Goal: Entertainment & Leisure: Browse casually

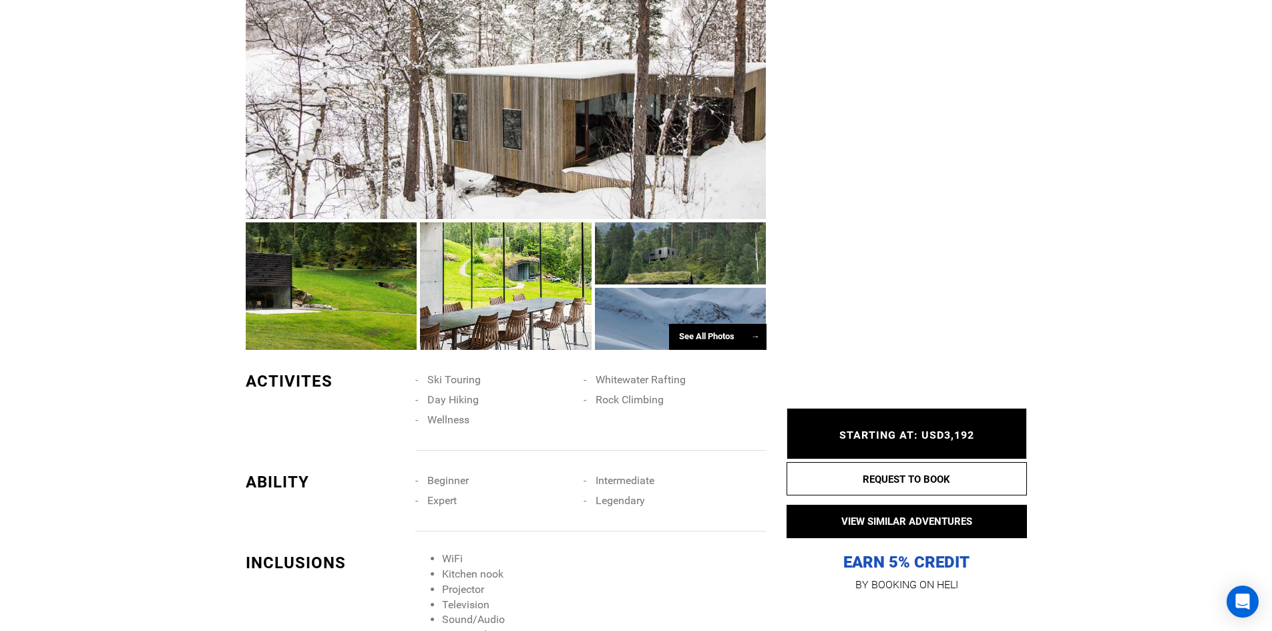
scroll to position [1135, 0]
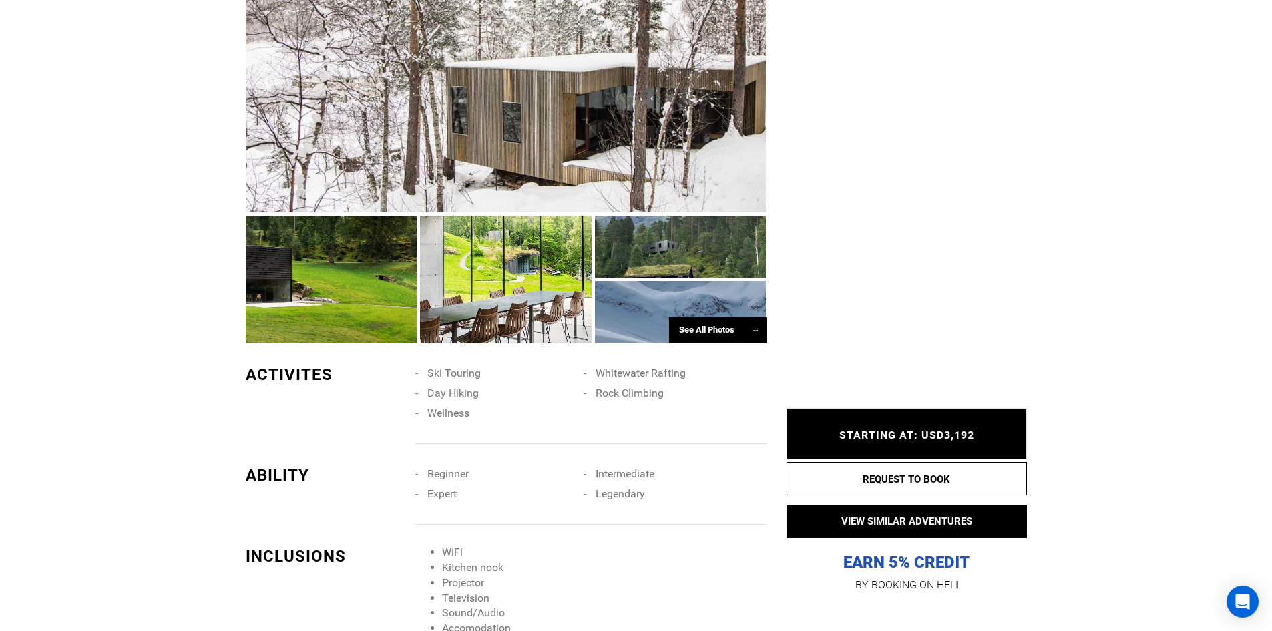
click at [264, 259] on div at bounding box center [332, 280] width 172 height 128
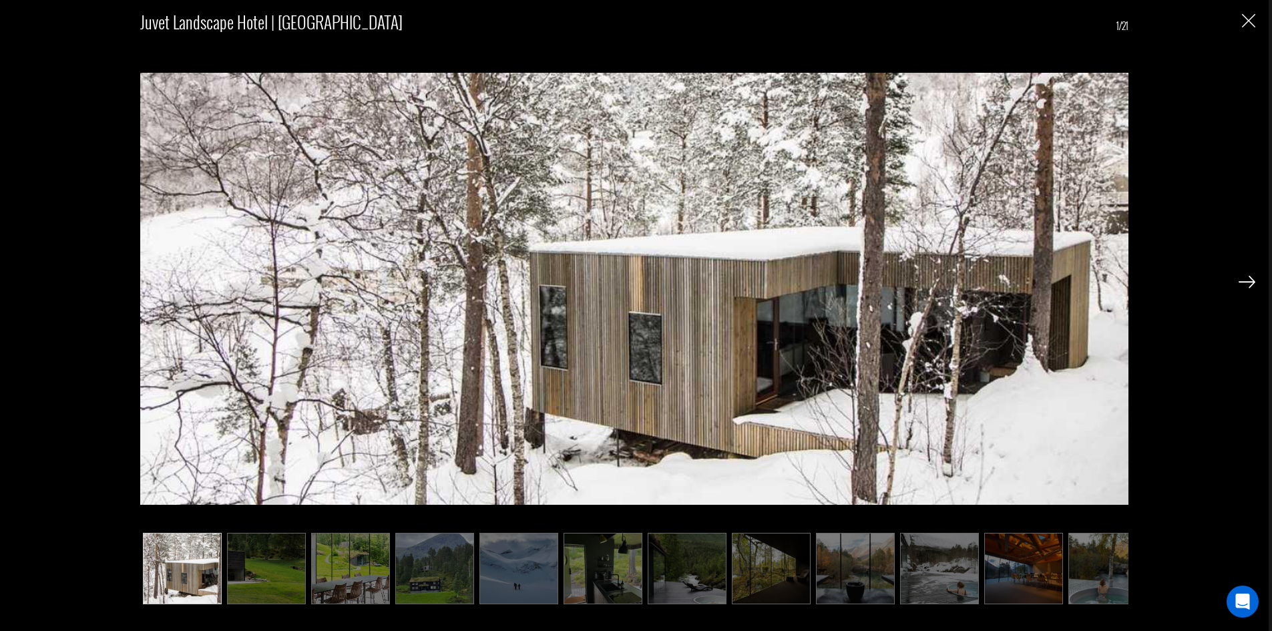
click at [1244, 283] on img at bounding box center [1247, 282] width 17 height 12
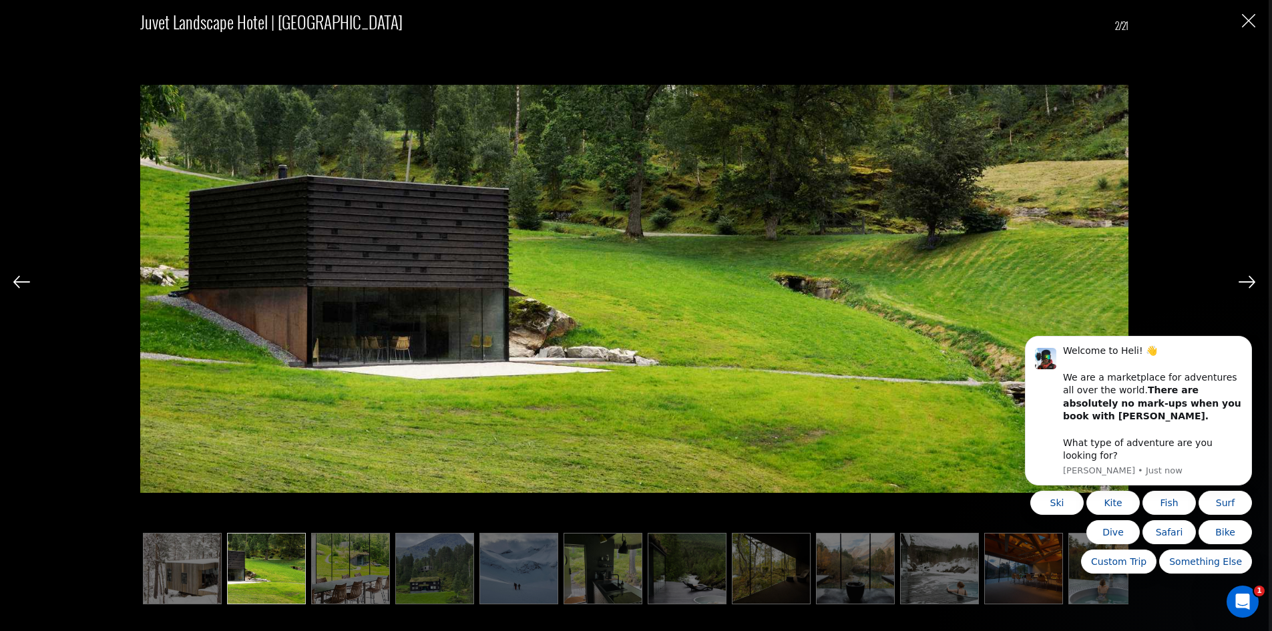
scroll to position [0, 0]
click at [1250, 282] on img at bounding box center [1247, 282] width 17 height 12
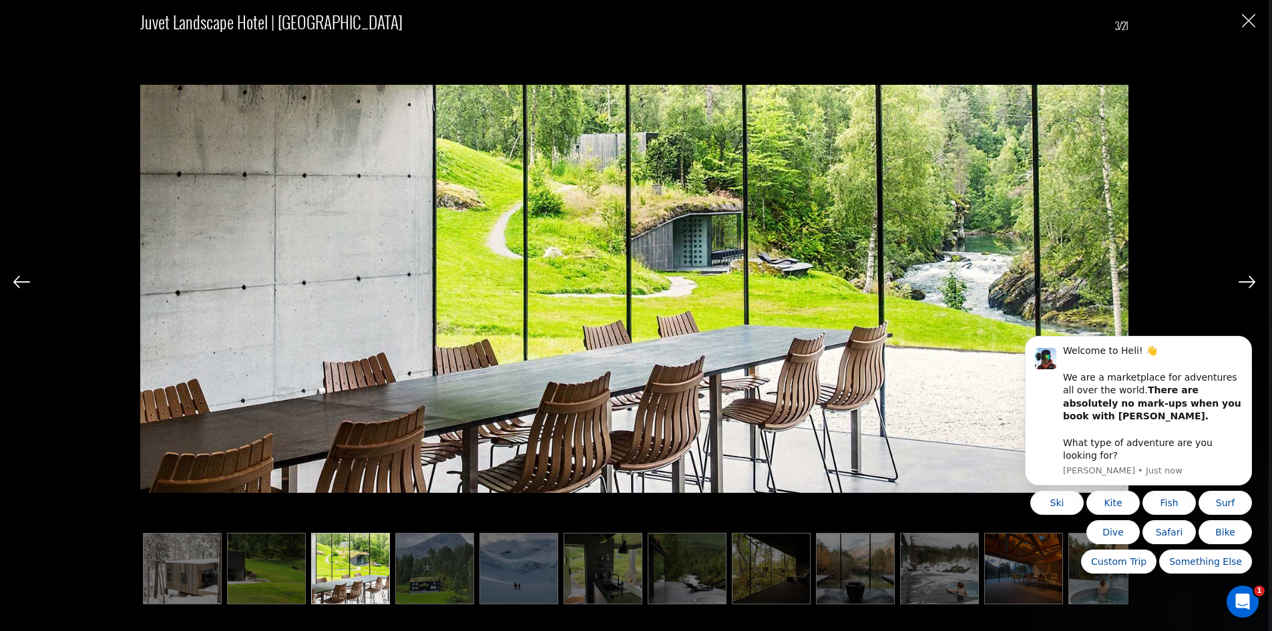
click at [1250, 280] on img at bounding box center [1247, 282] width 17 height 12
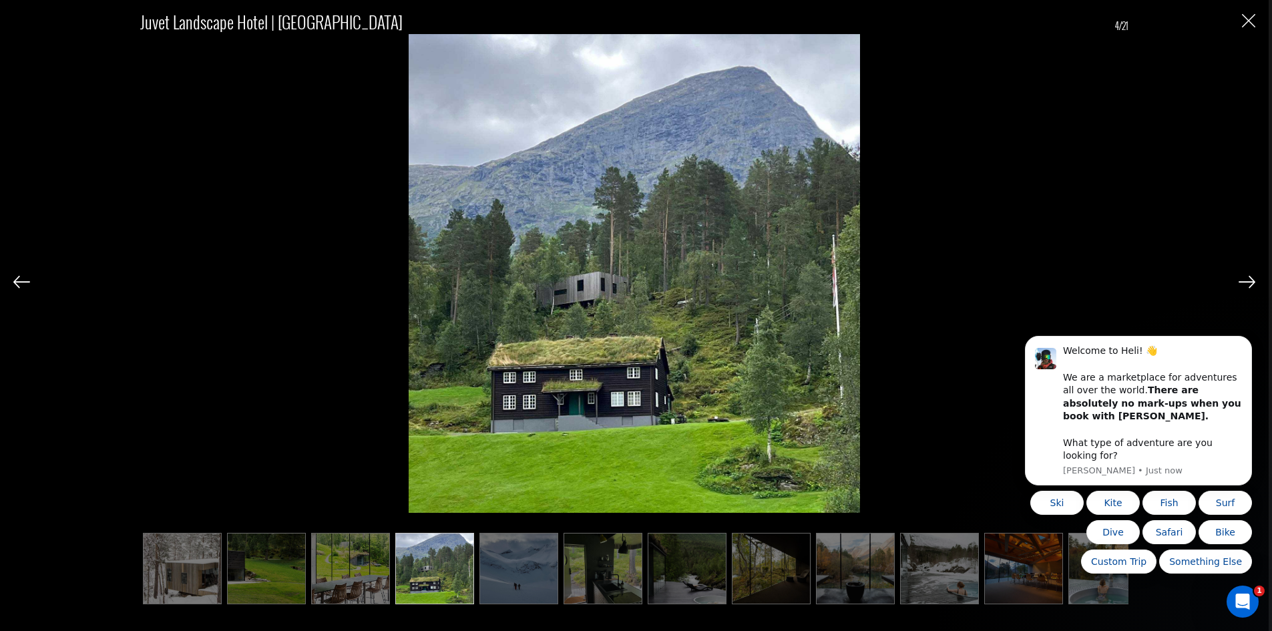
click at [1250, 280] on img at bounding box center [1247, 282] width 17 height 12
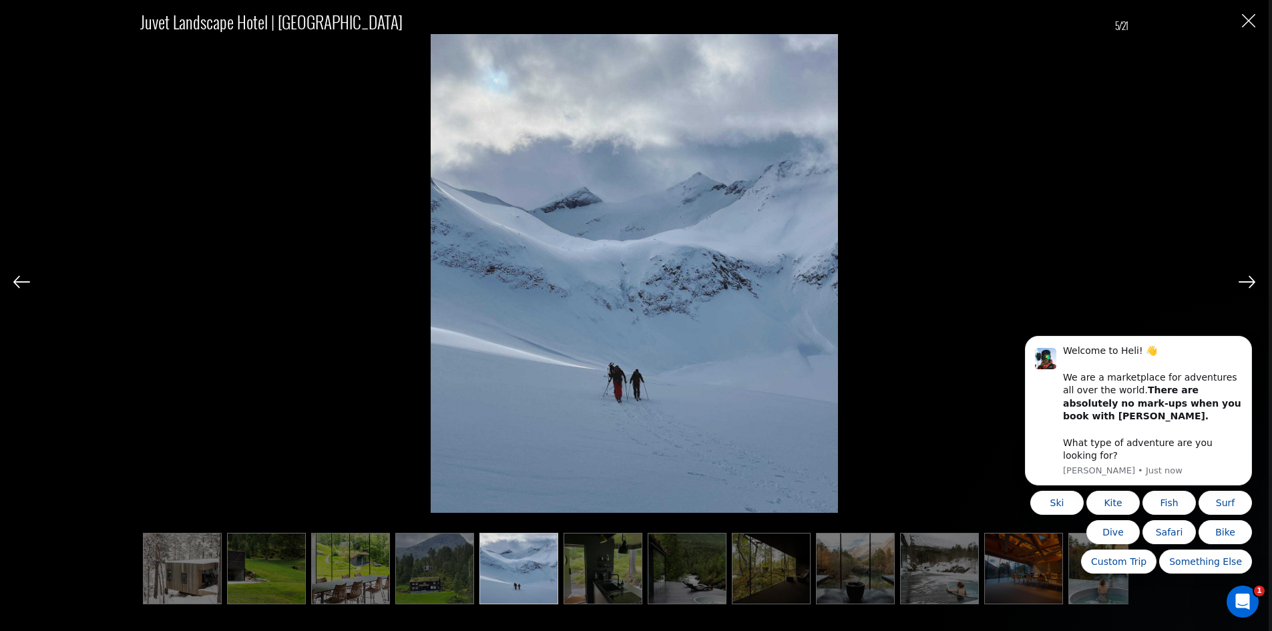
click at [1250, 280] on img at bounding box center [1247, 282] width 17 height 12
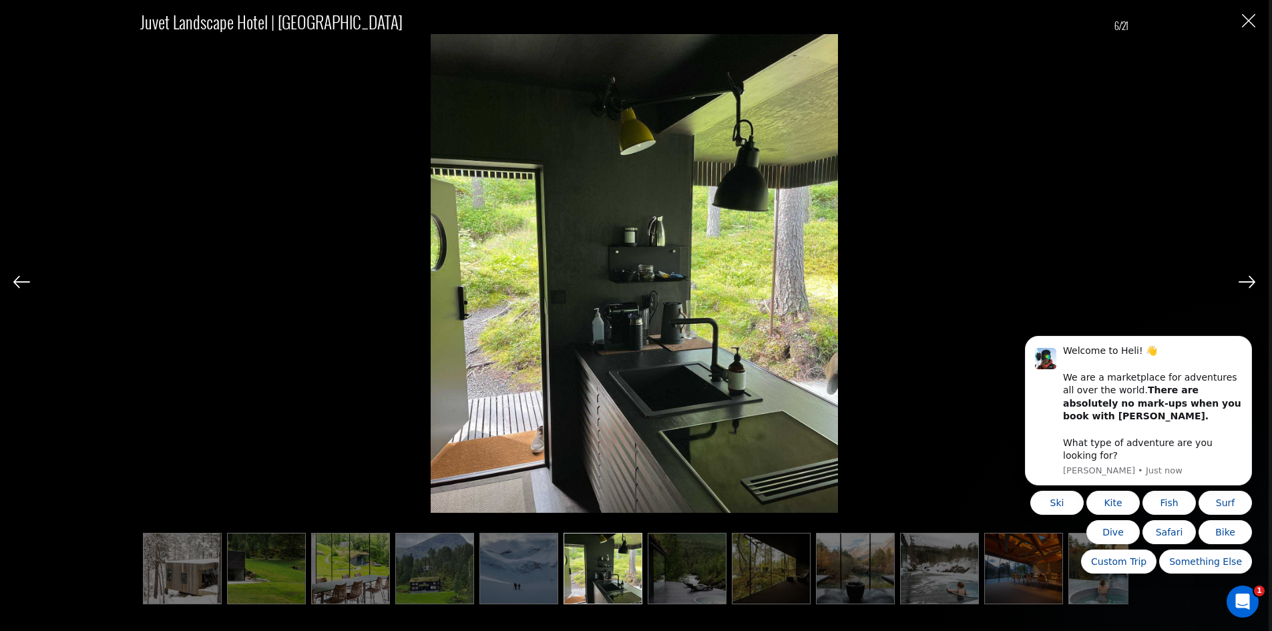
click at [1250, 280] on img at bounding box center [1247, 282] width 17 height 12
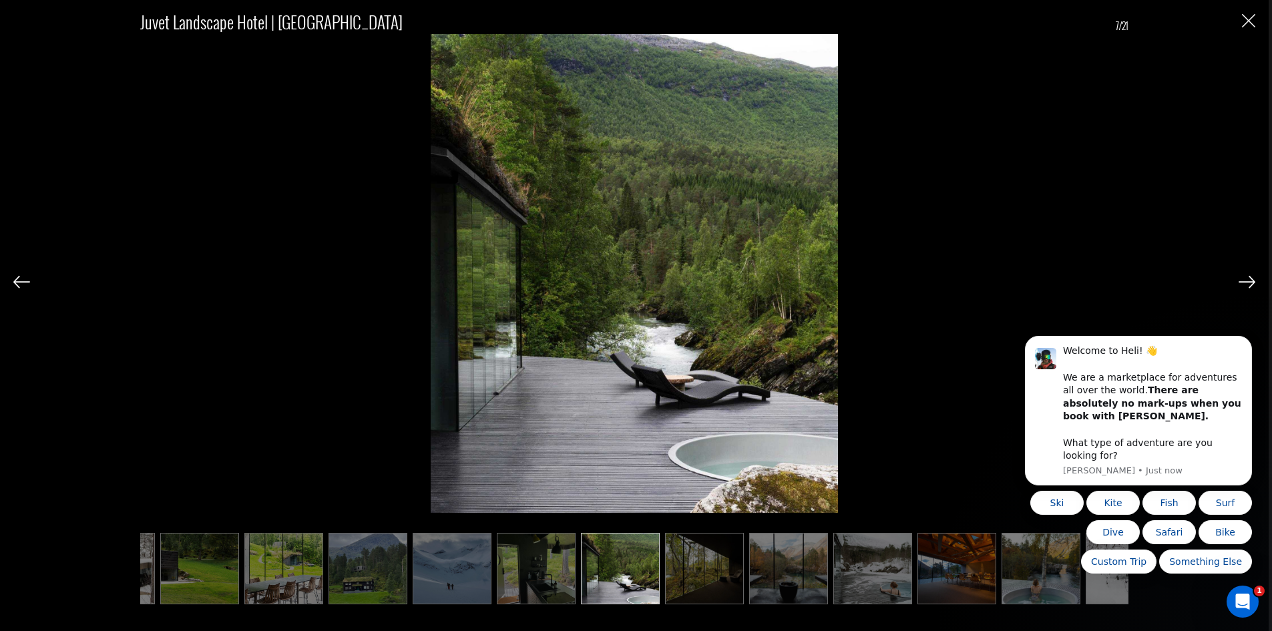
click at [24, 279] on img at bounding box center [21, 282] width 17 height 12
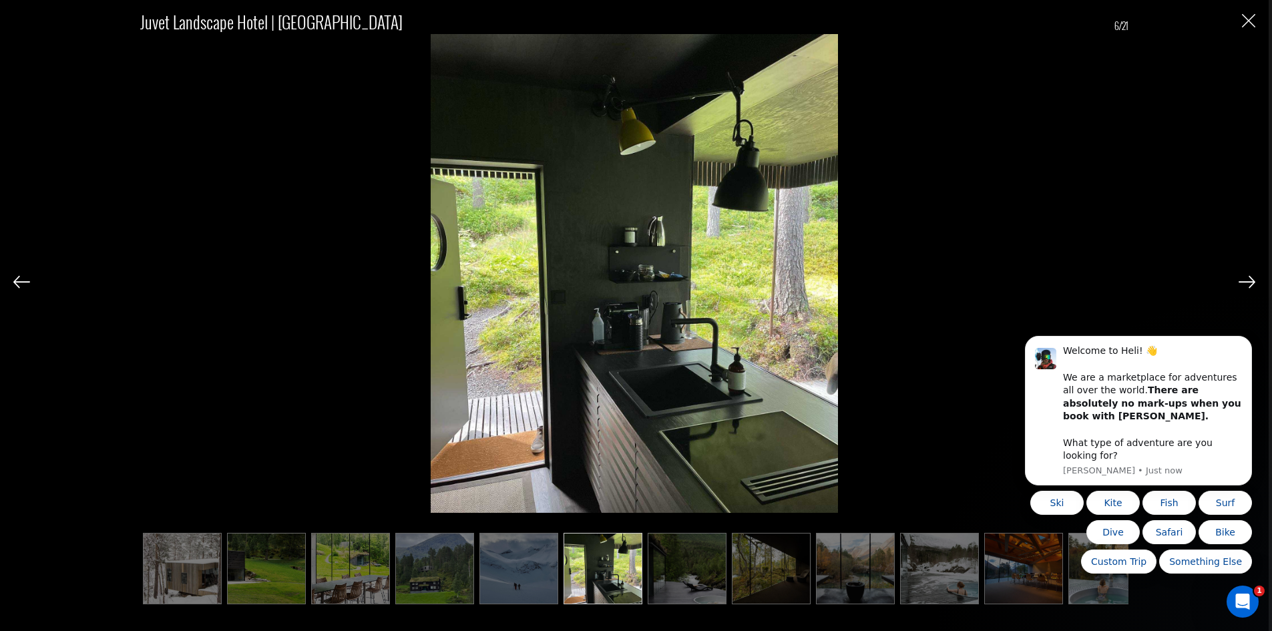
click at [1243, 286] on img at bounding box center [1247, 282] width 17 height 12
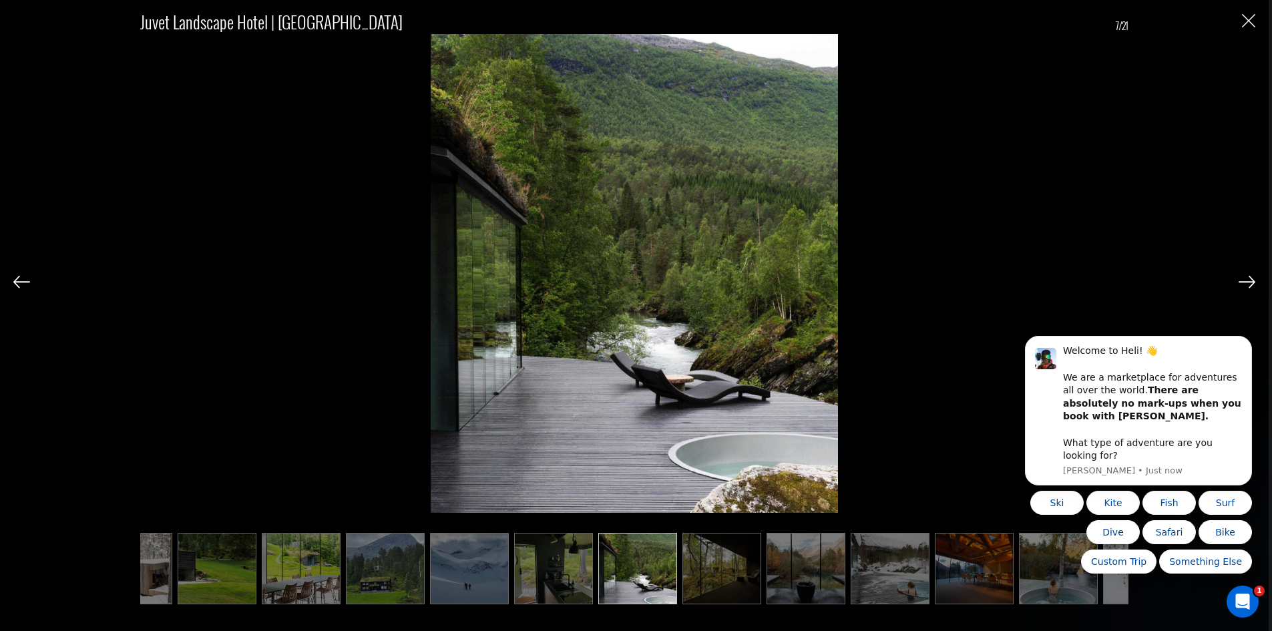
click at [1243, 286] on img at bounding box center [1247, 282] width 17 height 12
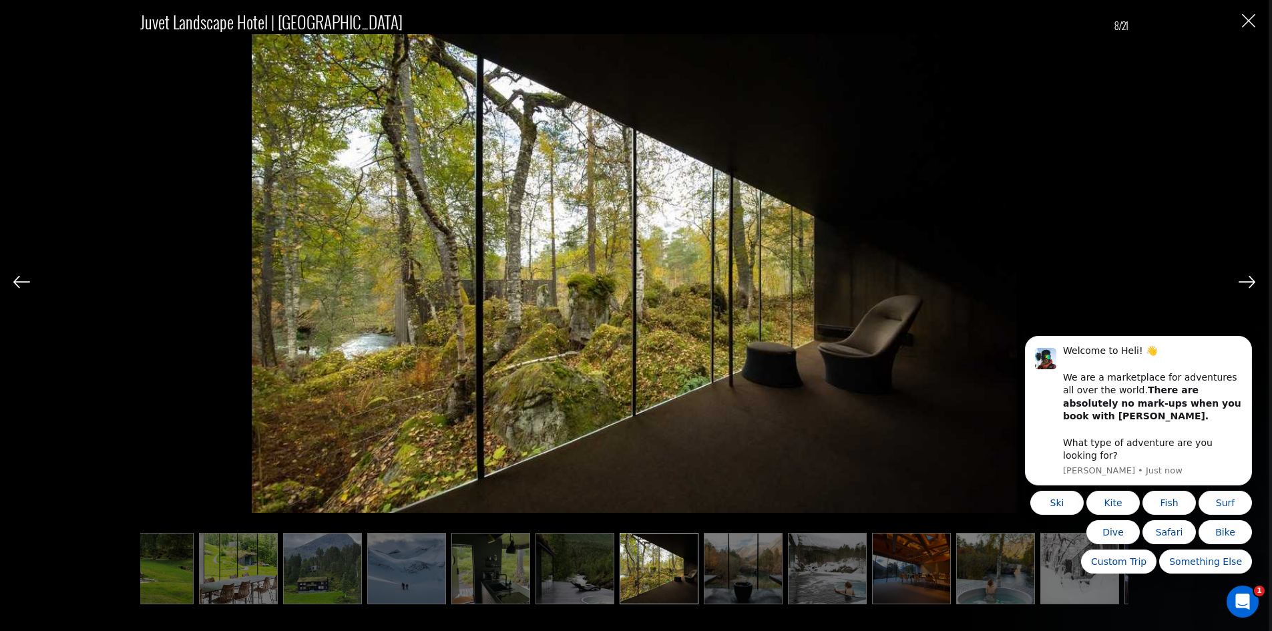
scroll to position [0, 116]
click at [1239, 285] on img at bounding box center [1247, 282] width 17 height 12
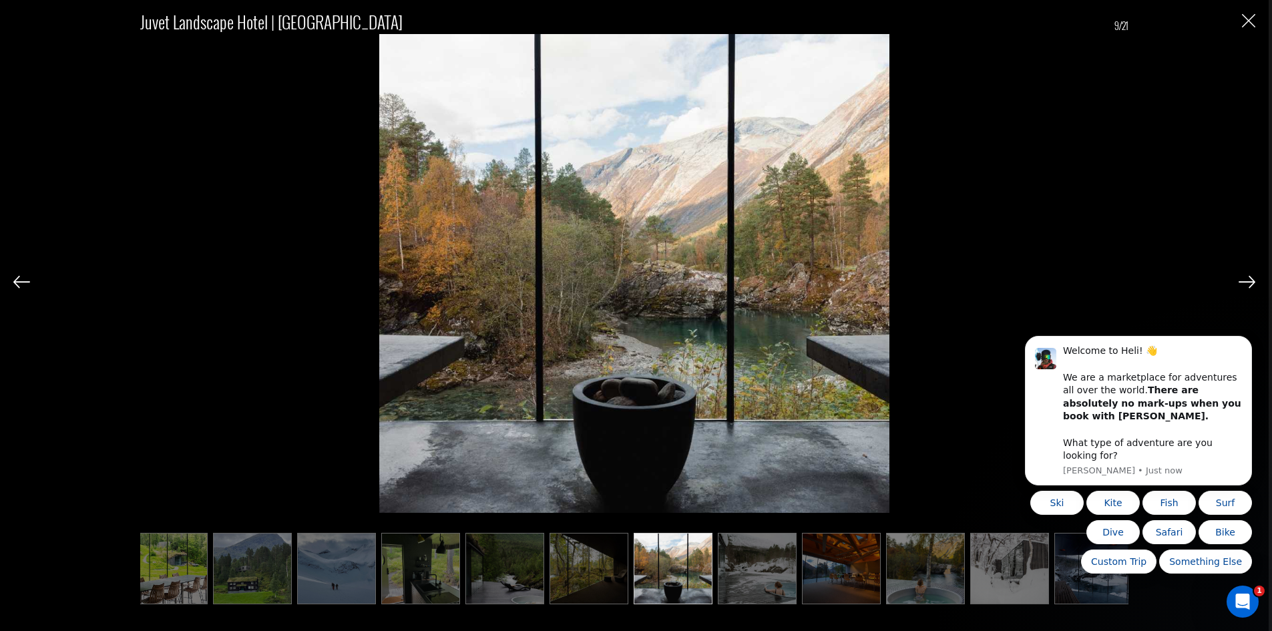
click at [1239, 285] on img at bounding box center [1247, 282] width 17 height 12
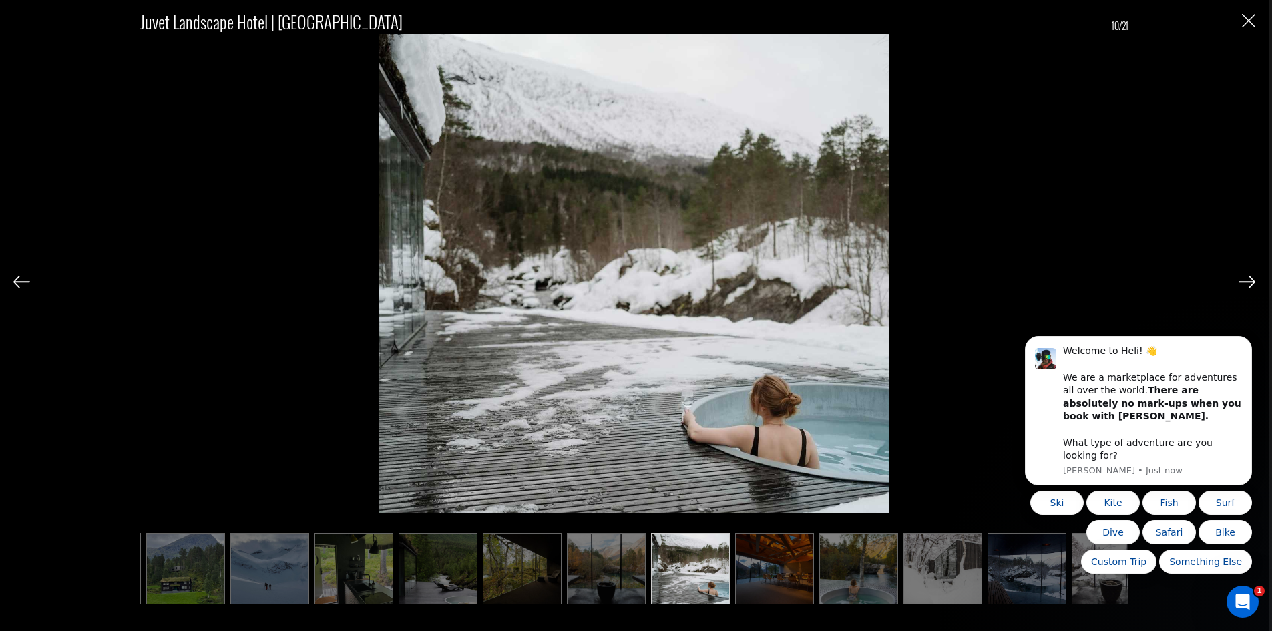
click at [1239, 285] on img at bounding box center [1247, 282] width 17 height 12
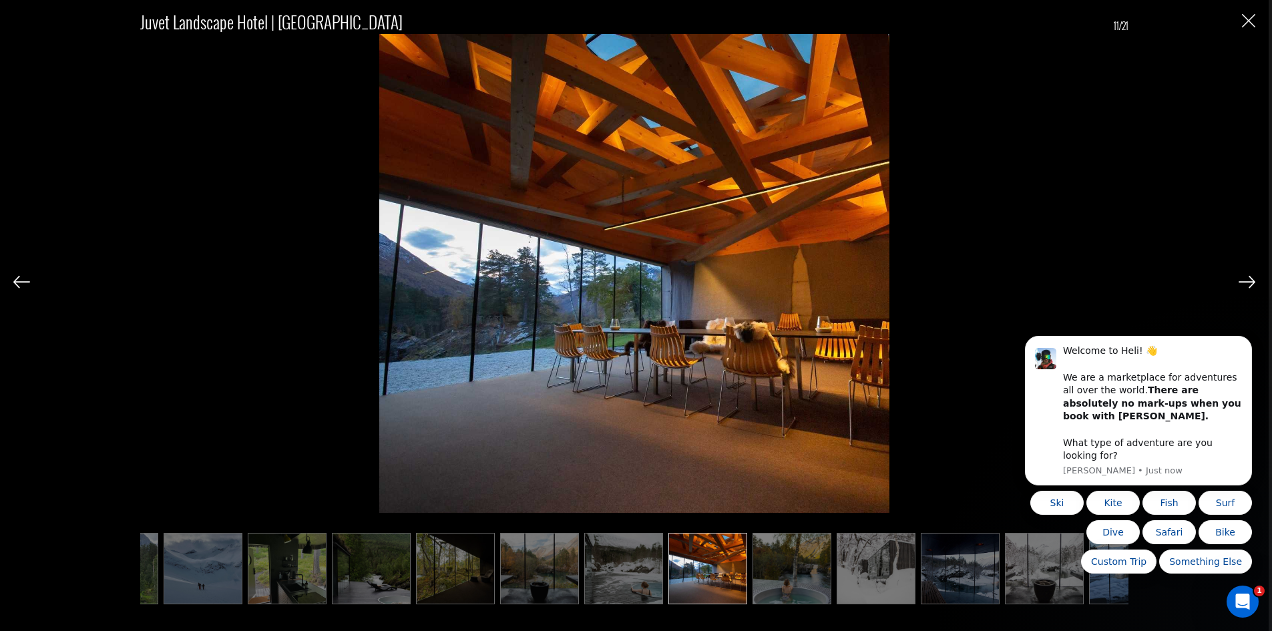
click at [1239, 285] on img at bounding box center [1247, 282] width 17 height 12
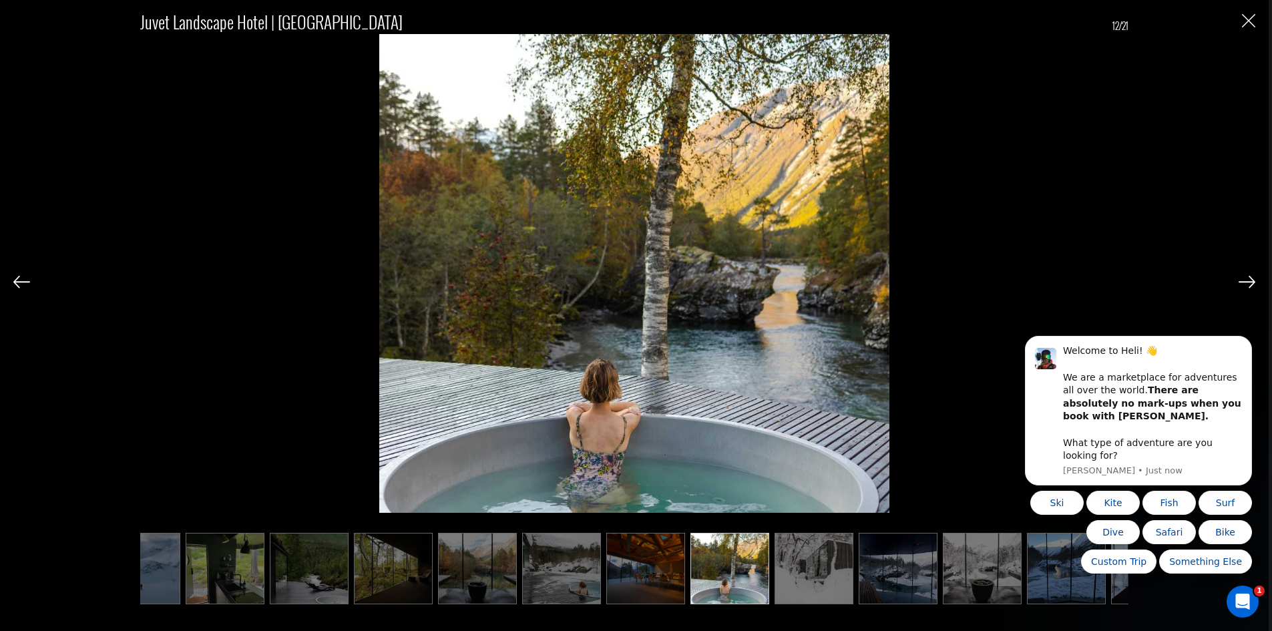
scroll to position [0, 383]
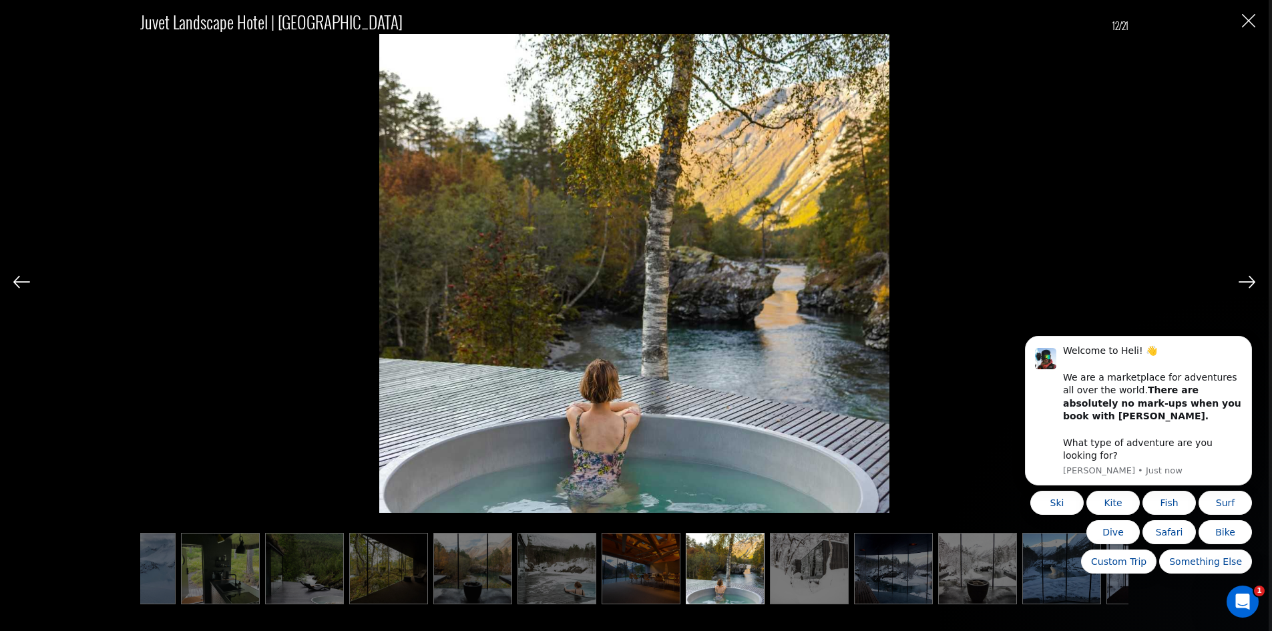
click at [30, 281] on div "[GEOGRAPHIC_DATA] | [GEOGRAPHIC_DATA] 12/21" at bounding box center [634, 300] width 1242 height 600
click at [15, 283] on img at bounding box center [21, 282] width 17 height 12
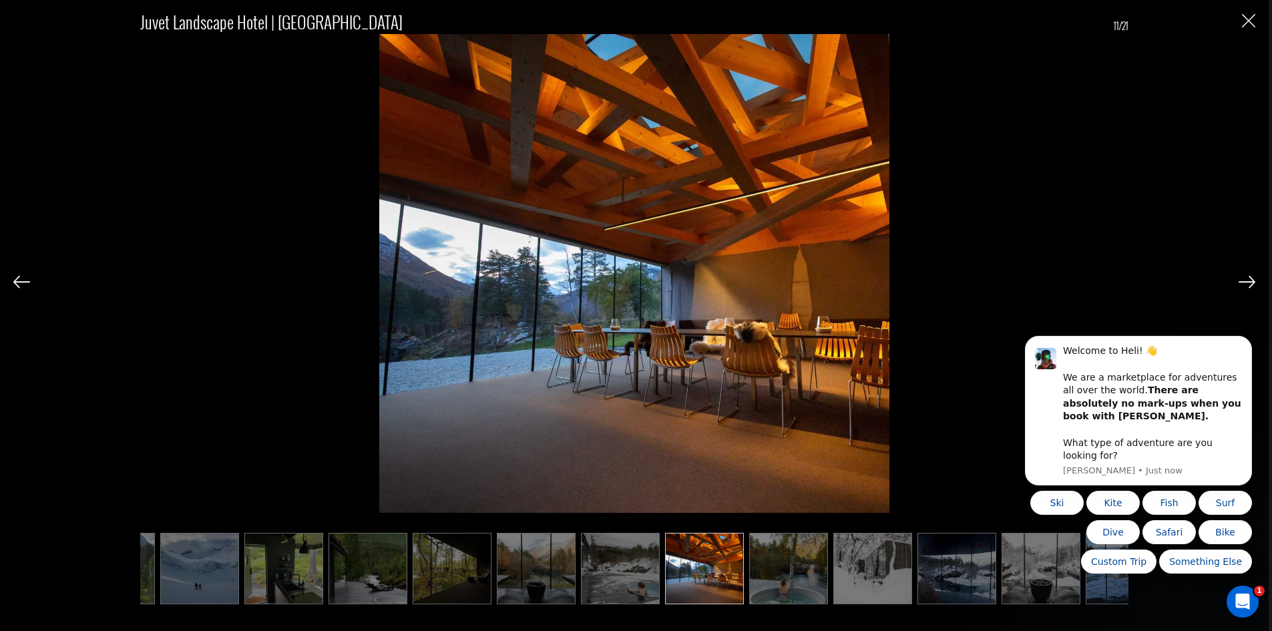
scroll to position [0, 316]
click at [1240, 285] on img at bounding box center [1247, 282] width 17 height 12
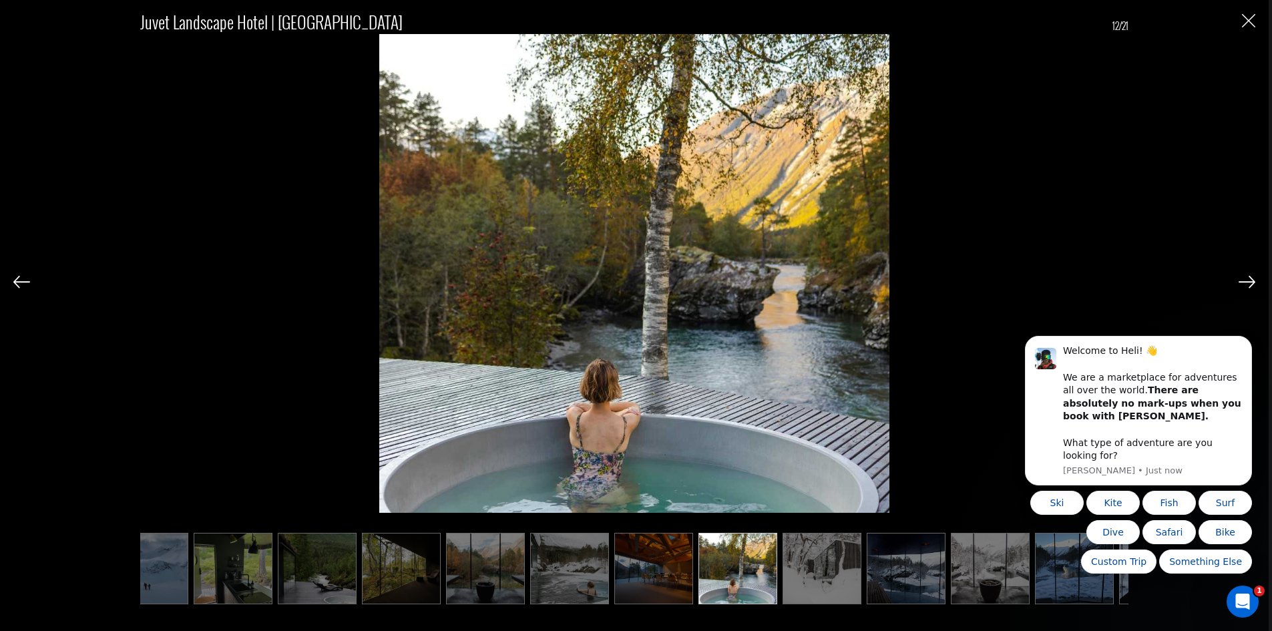
click at [1240, 279] on img at bounding box center [1247, 282] width 17 height 12
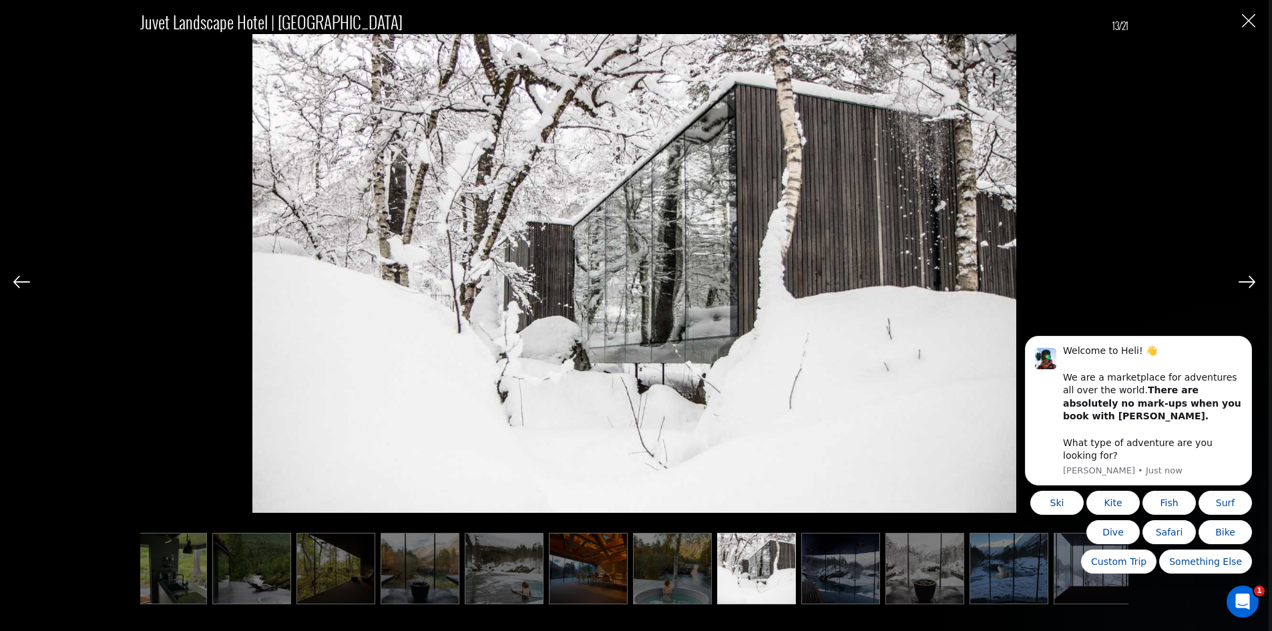
click at [1240, 279] on img at bounding box center [1247, 282] width 17 height 12
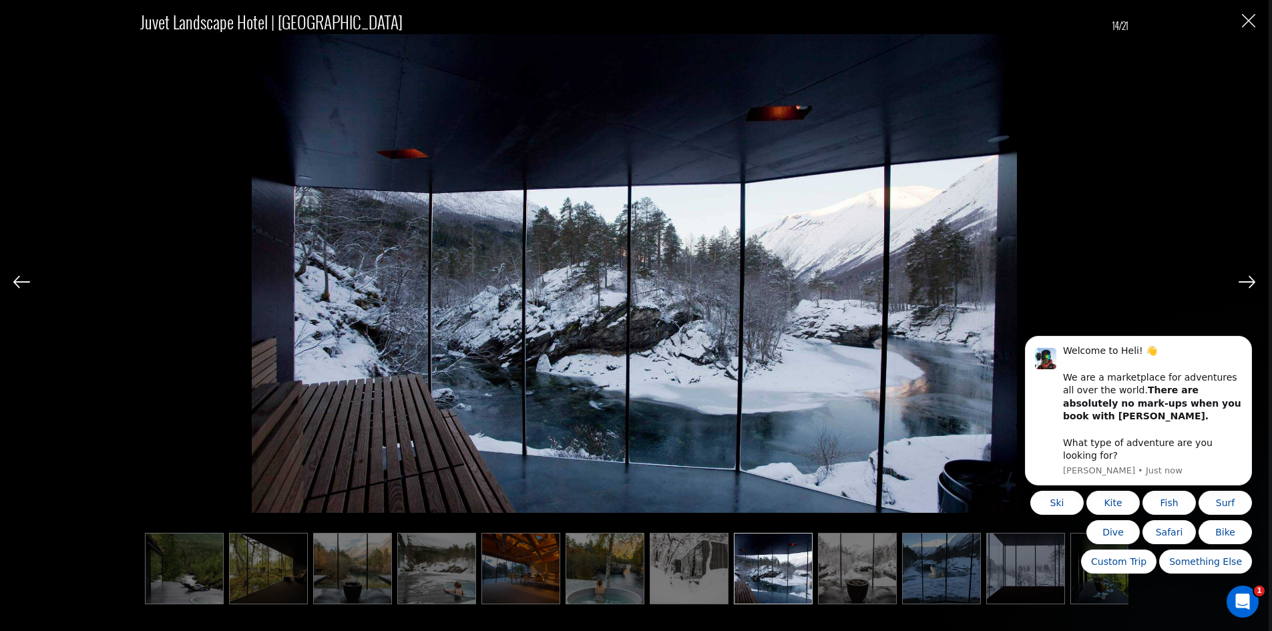
click at [1240, 279] on img at bounding box center [1247, 282] width 17 height 12
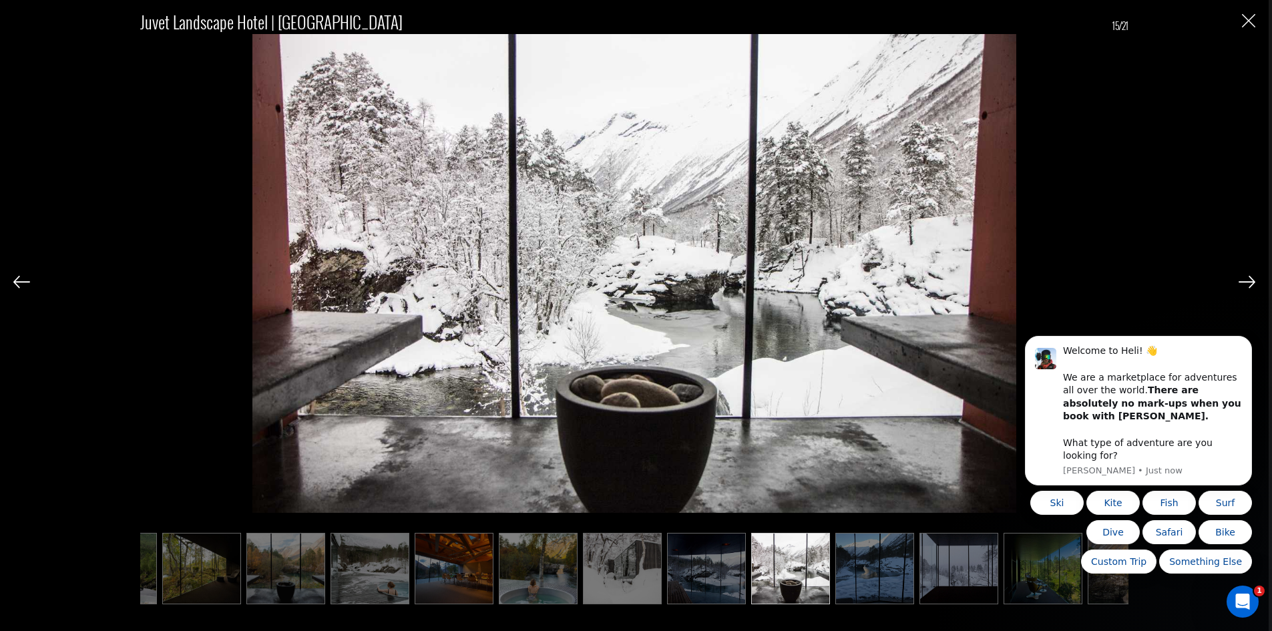
click at [1240, 279] on img at bounding box center [1247, 282] width 17 height 12
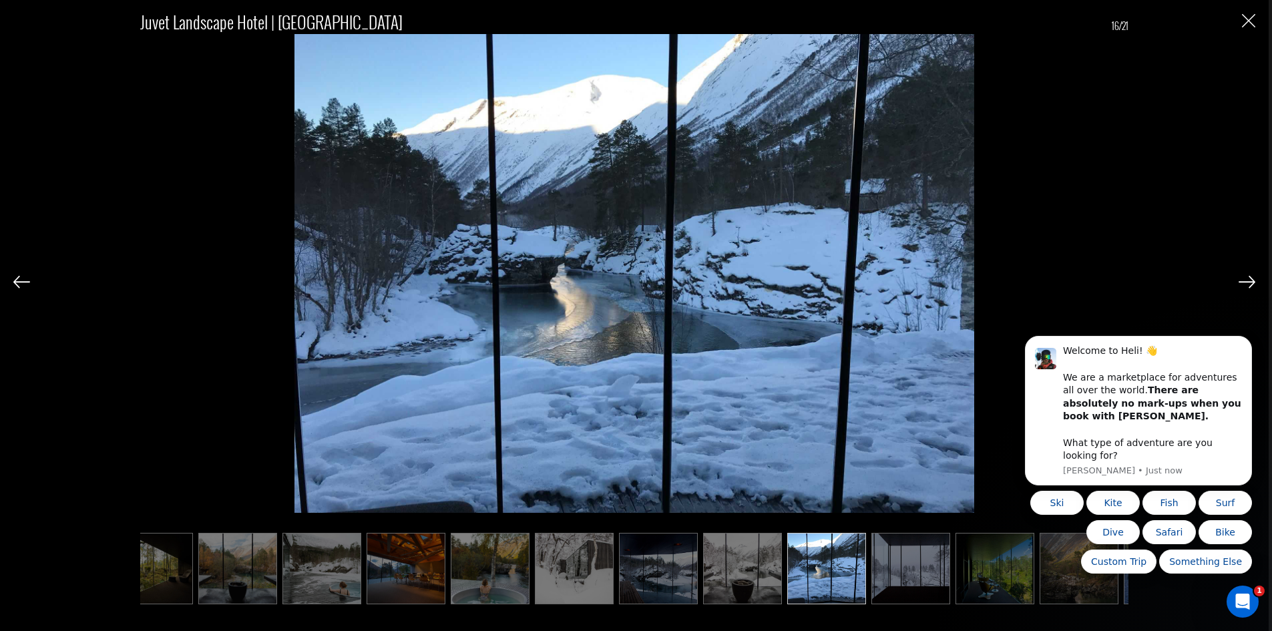
scroll to position [0, 636]
